Goal: Task Accomplishment & Management: Use online tool/utility

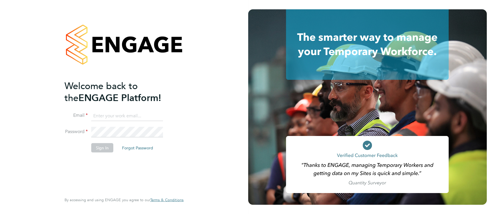
type input "hannah.sawitzki@manpower.co.uk"
click at [103, 150] on button "Sign In" at bounding box center [102, 147] width 22 height 9
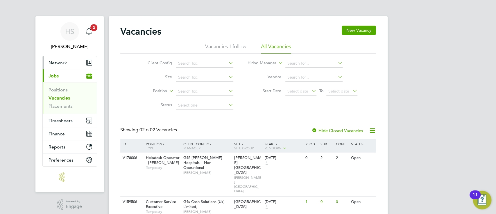
click at [65, 63] on span "Network" at bounding box center [58, 63] width 18 height 6
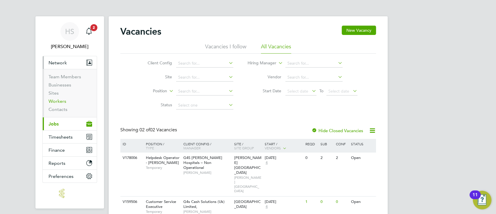
click at [59, 101] on link "Workers" at bounding box center [58, 101] width 18 height 6
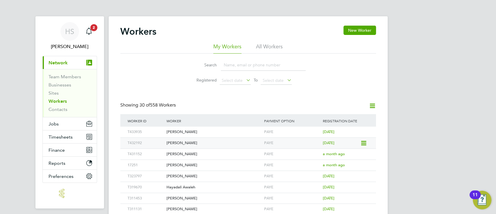
click at [245, 142] on div "[PERSON_NAME]" at bounding box center [214, 142] width 98 height 11
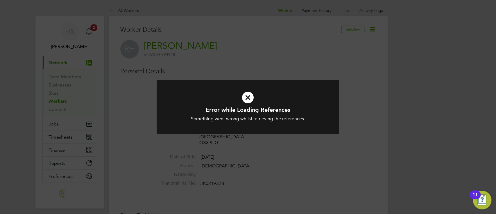
click at [326, 99] on div at bounding box center [248, 107] width 182 height 54
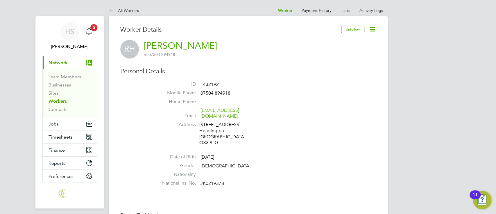
click at [371, 30] on icon at bounding box center [372, 29] width 7 height 7
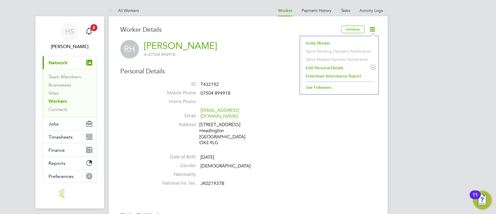
click at [325, 45] on li "Invite Worker" at bounding box center [339, 43] width 73 height 8
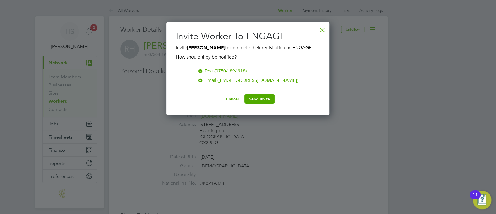
scroll to position [93, 163]
click at [258, 100] on button "Send Invite" at bounding box center [259, 98] width 30 height 9
